Goal: Navigation & Orientation: Find specific page/section

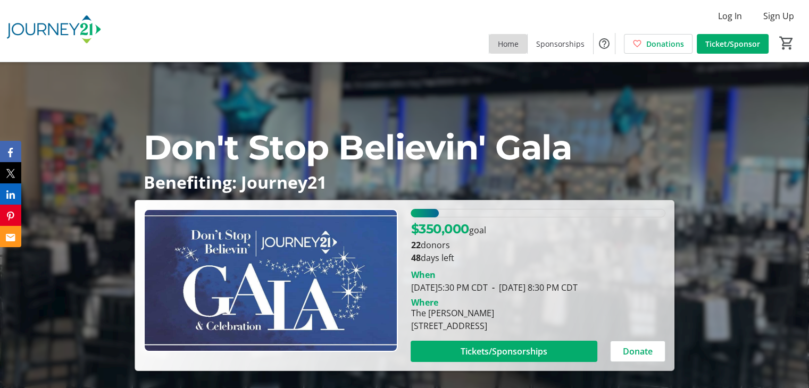
click at [510, 49] on span at bounding box center [508, 44] width 38 height 26
click at [513, 39] on span "Home" at bounding box center [508, 43] width 21 height 11
click at [558, 41] on span "Sponsorships" at bounding box center [560, 43] width 48 height 11
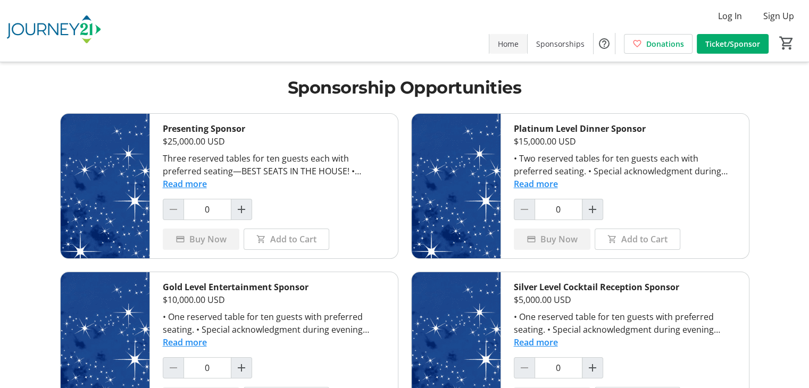
click at [514, 47] on span "Home" at bounding box center [508, 43] width 21 height 11
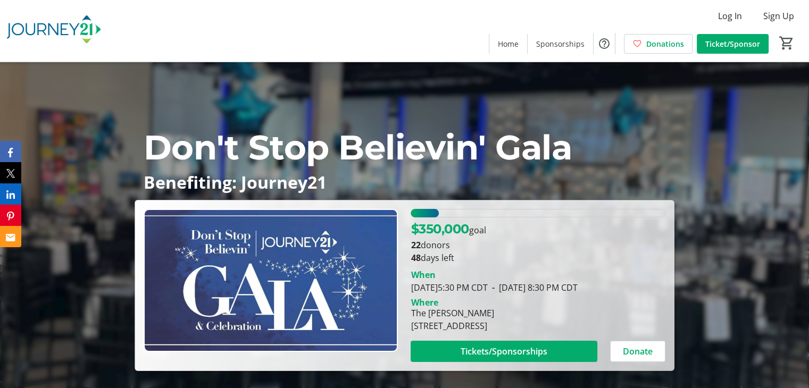
click at [423, 212] on div "11.033788571428573% of fundraising goal reached" at bounding box center [425, 213] width 28 height 9
